Goal: Information Seeking & Learning: Learn about a topic

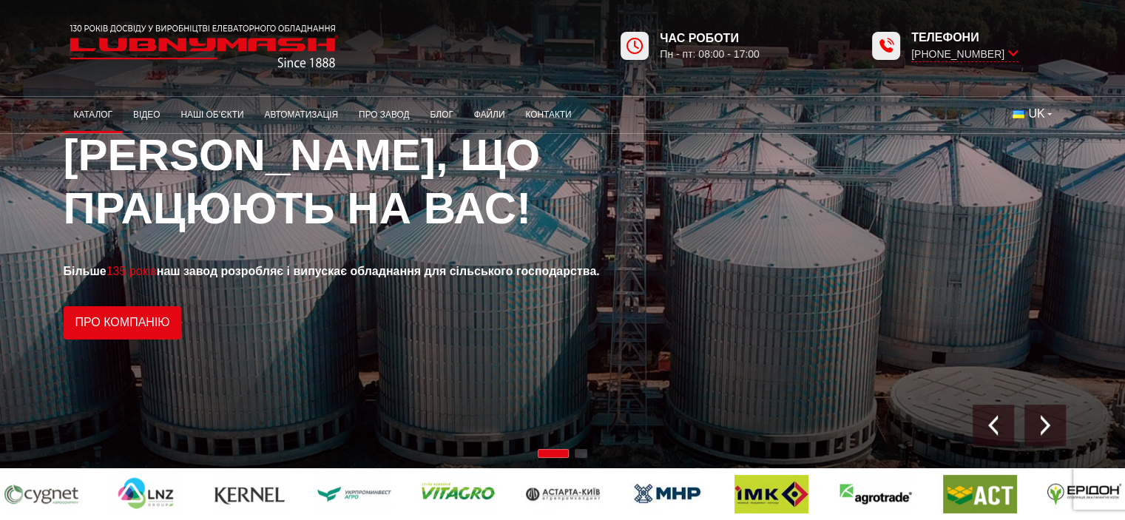
click at [97, 111] on link "Каталог" at bounding box center [93, 115] width 59 height 29
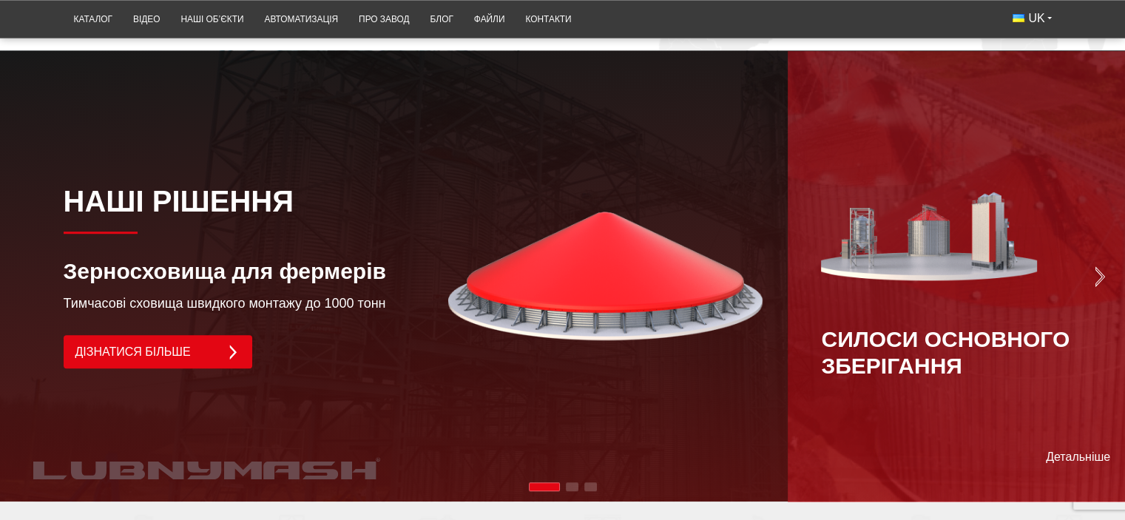
scroll to position [1331, 0]
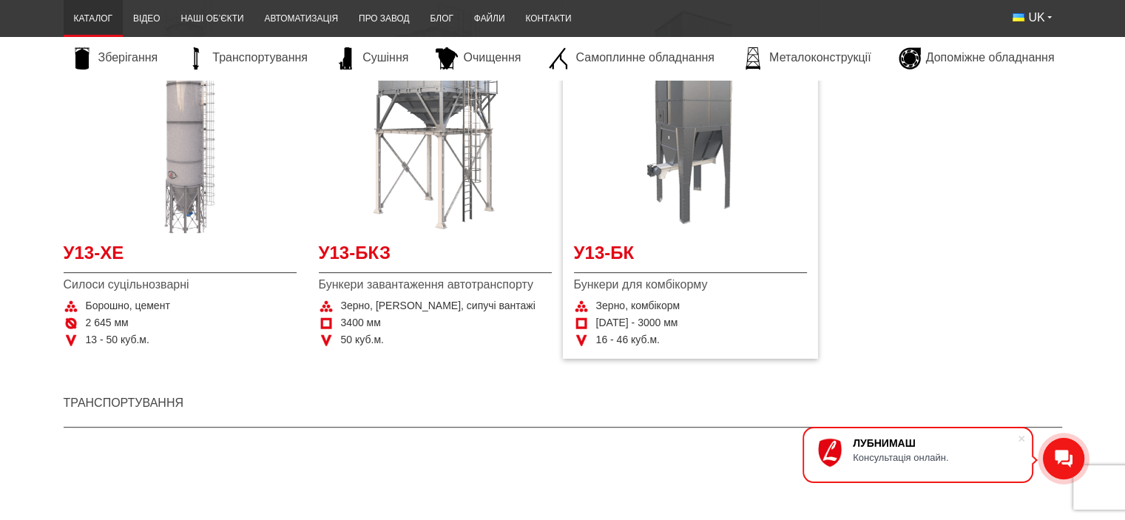
scroll to position [666, 0]
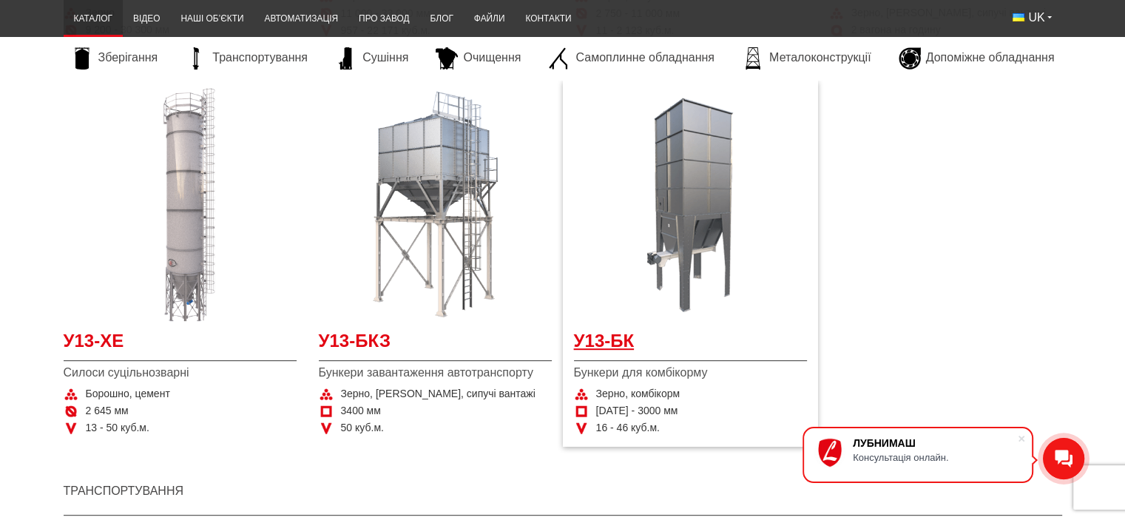
click at [623, 341] on span "У13-БК" at bounding box center [690, 344] width 233 height 33
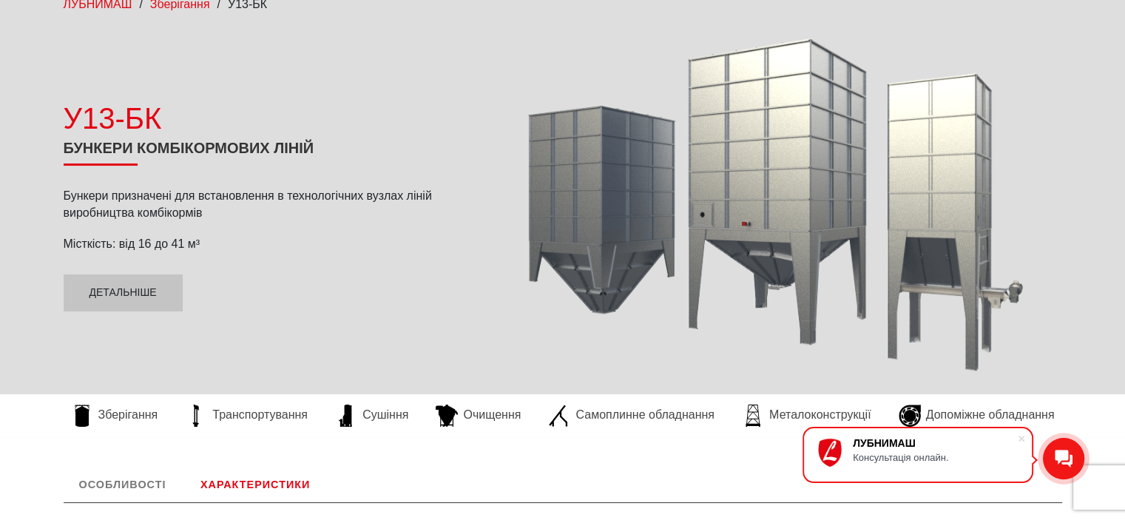
scroll to position [296, 0]
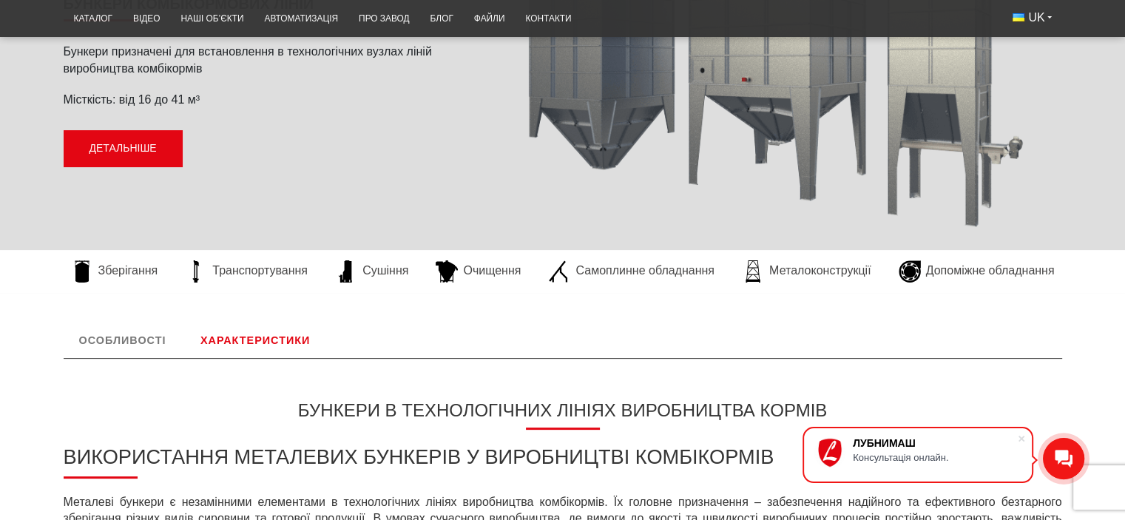
click at [146, 150] on link "Детальніше" at bounding box center [123, 148] width 119 height 37
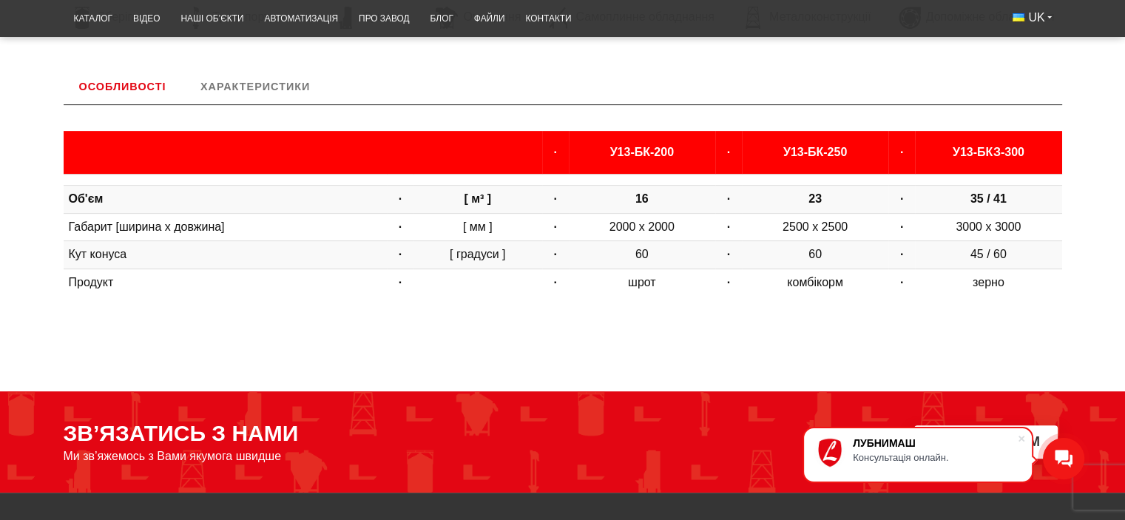
scroll to position [566, 0]
